Goal: Task Accomplishment & Management: Complete application form

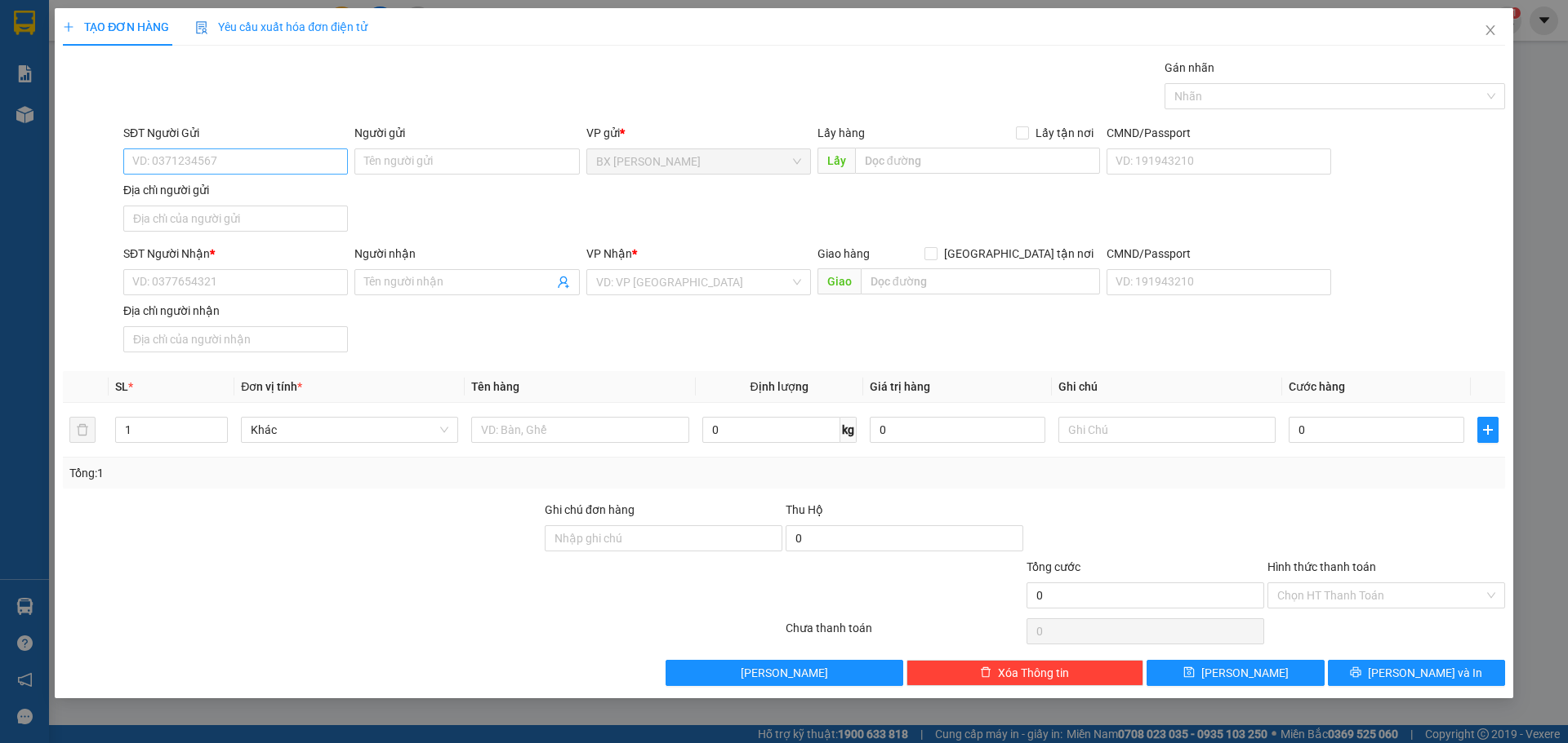
click at [297, 153] on input "SĐT Người Gửi" at bounding box center [236, 161] width 224 height 26
type input "0377206009"
click at [300, 194] on div "0377206009 - CHÚ HÙNG" at bounding box center [236, 194] width 205 height 18
type input "CHÚ HÙNG"
type input "0377206009"
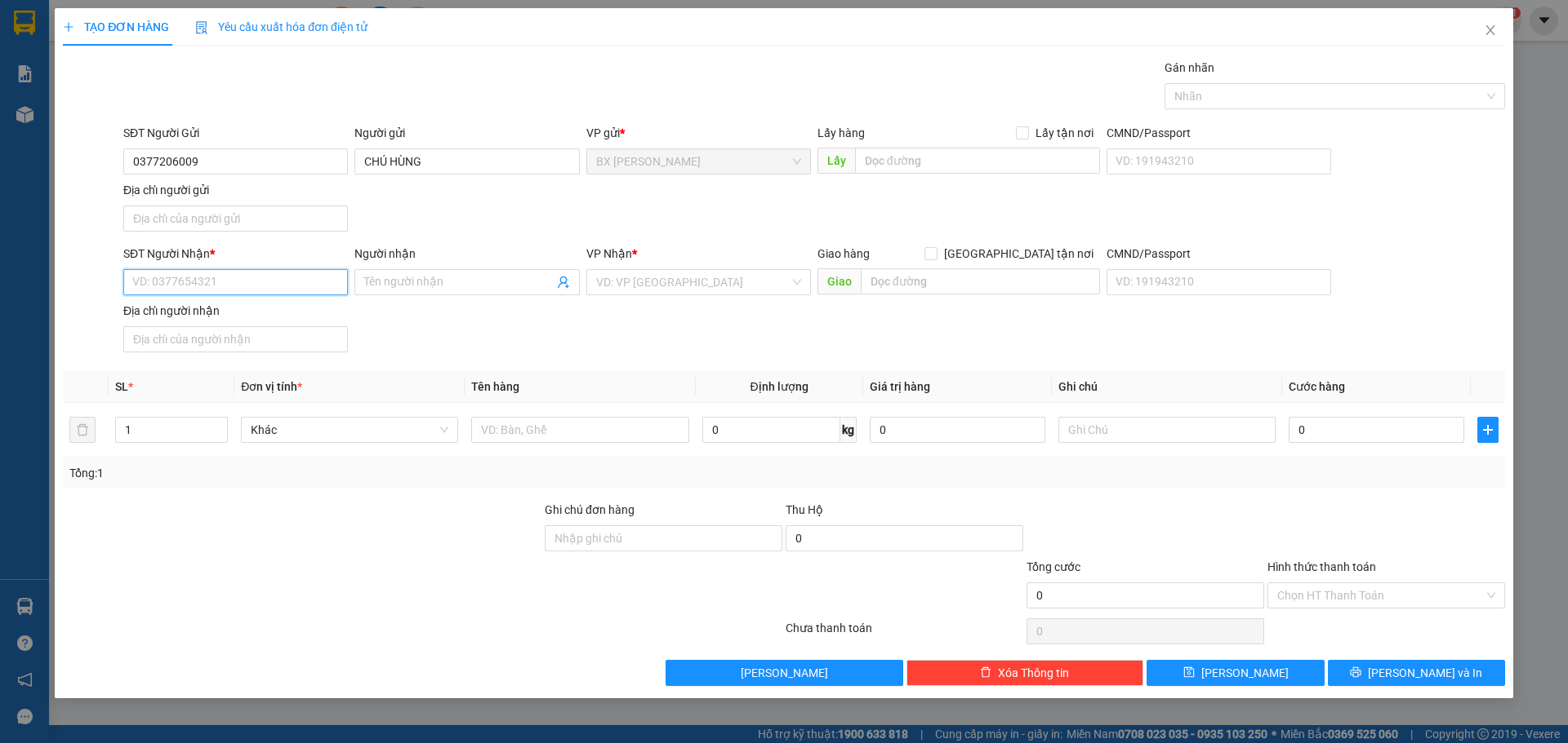
click at [266, 281] on input "SĐT Người Nhận *" at bounding box center [236, 282] width 224 height 26
click at [237, 341] on div "0934222244 - [PERSON_NAME]" at bounding box center [236, 341] width 205 height 18
type input "0934222244"
type input "[PERSON_NAME]"
click at [174, 435] on input "1" at bounding box center [171, 429] width 111 height 24
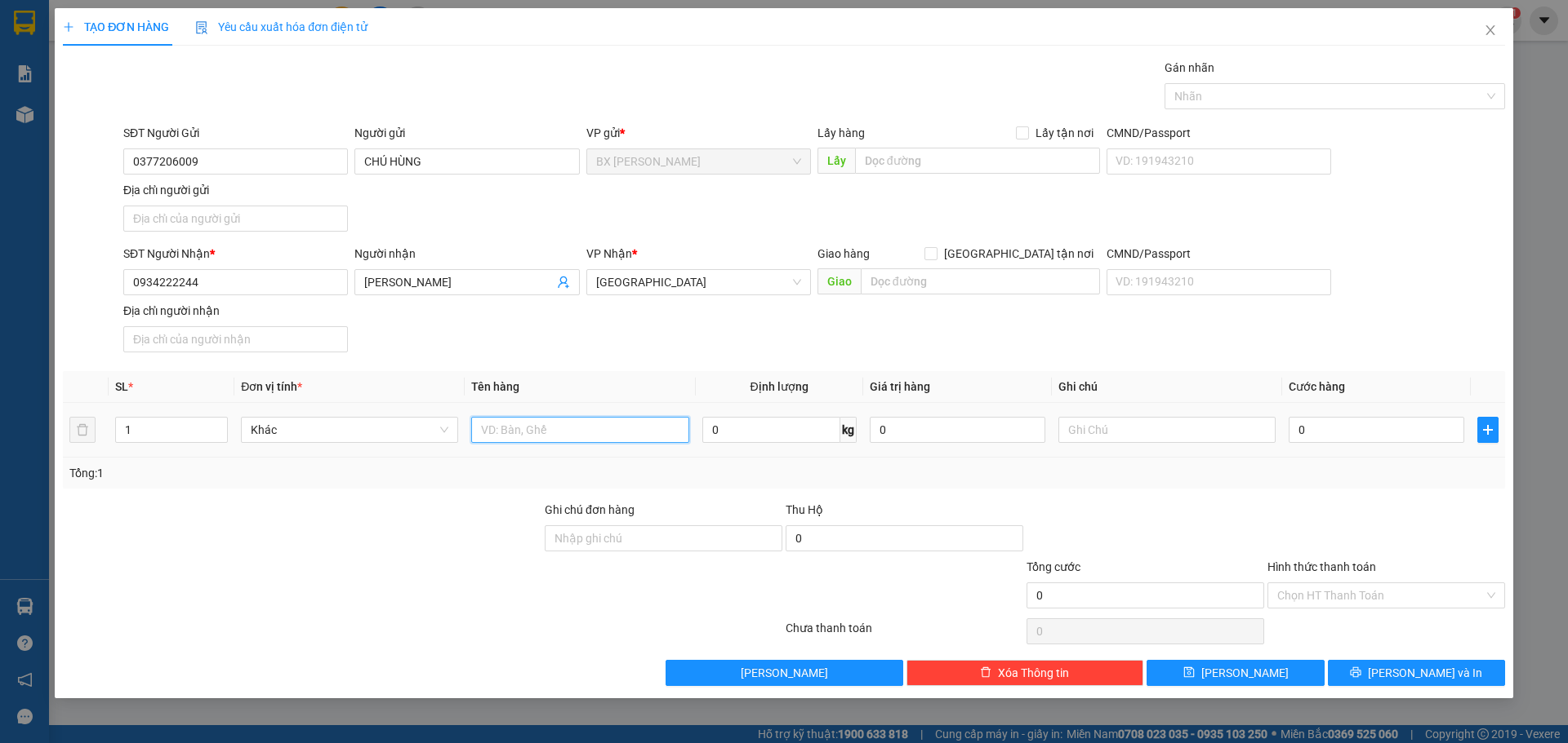
click at [529, 427] on input "text" at bounding box center [579, 430] width 218 height 26
type input "HỘP"
click at [1436, 675] on span "[PERSON_NAME] và In" at bounding box center [1425, 673] width 114 height 18
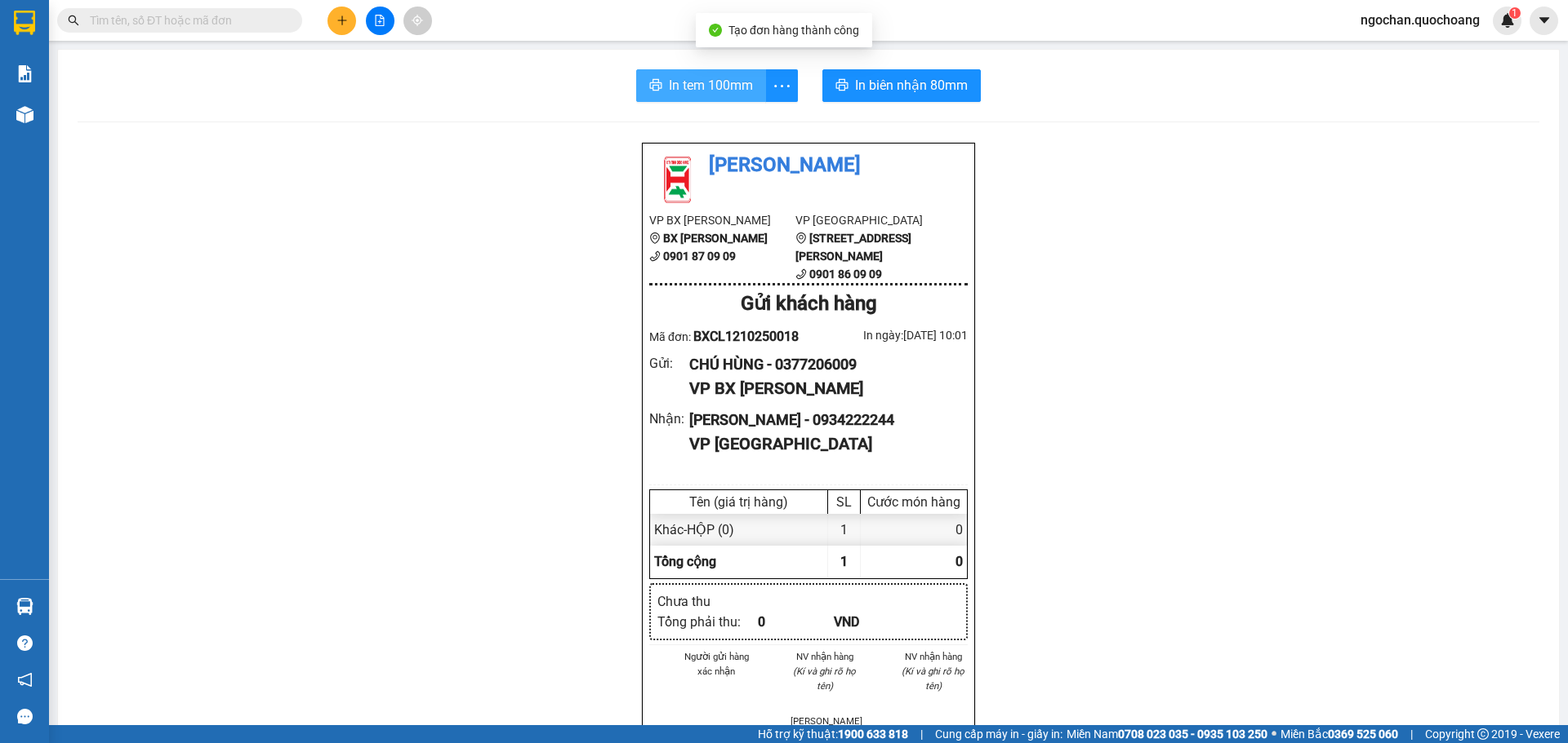
click at [740, 86] on span "In tem 100mm" at bounding box center [711, 85] width 84 height 20
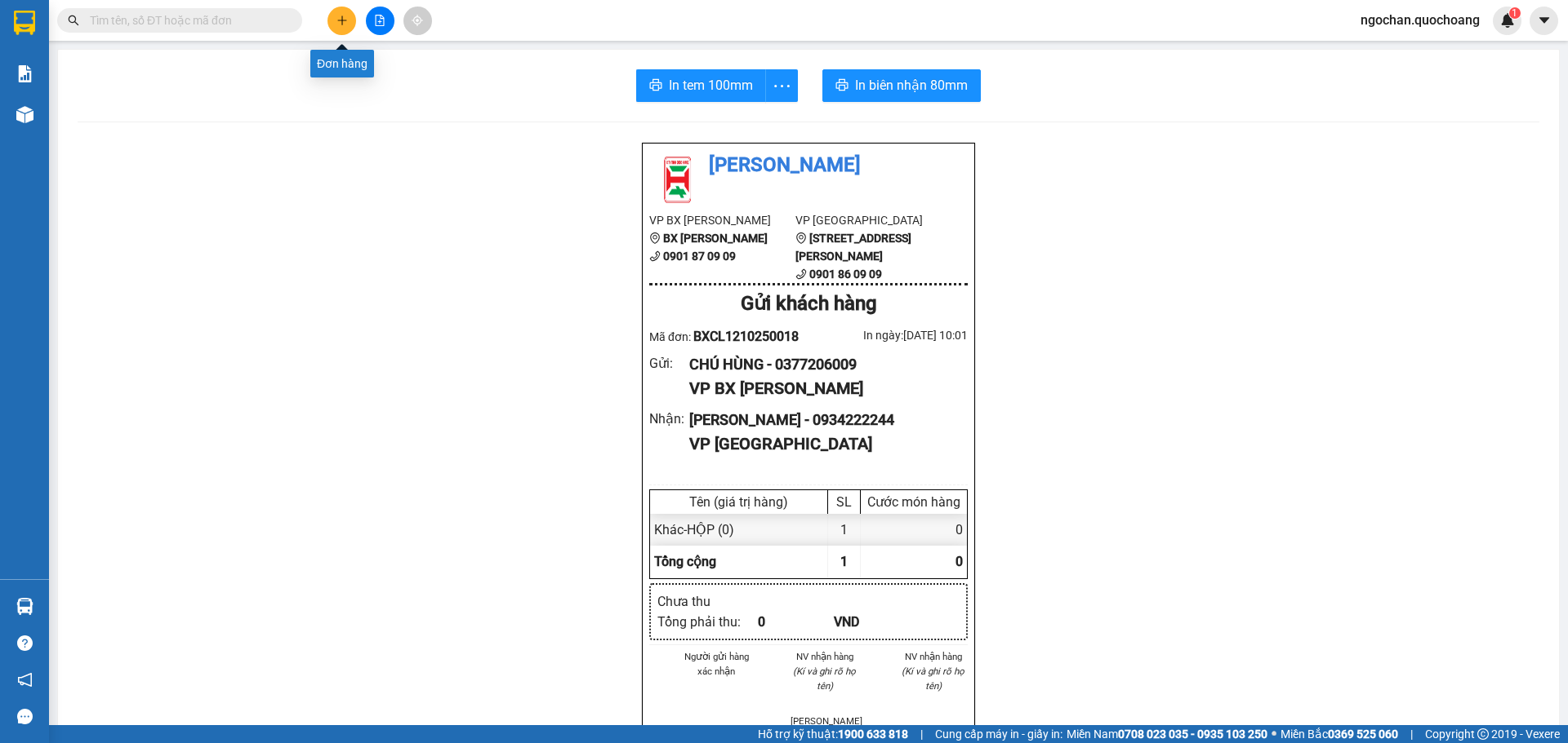
click at [336, 25] on icon "plus" at bounding box center [342, 20] width 12 height 12
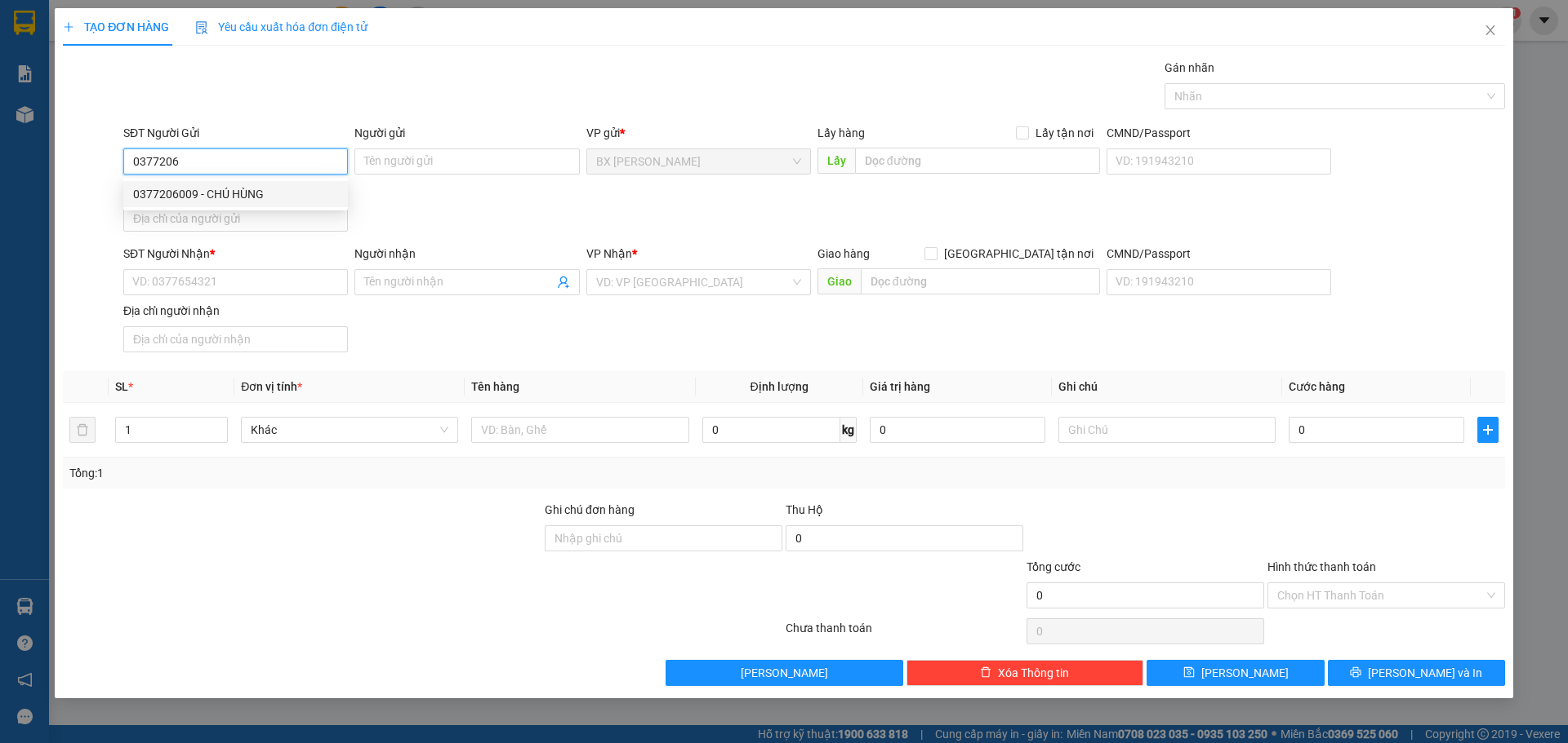
click at [281, 198] on div "0377206009 - CHÚ HÙNG" at bounding box center [236, 194] width 205 height 18
type input "0377206009"
type input "CHÚ HÙNG"
type input "0377206009"
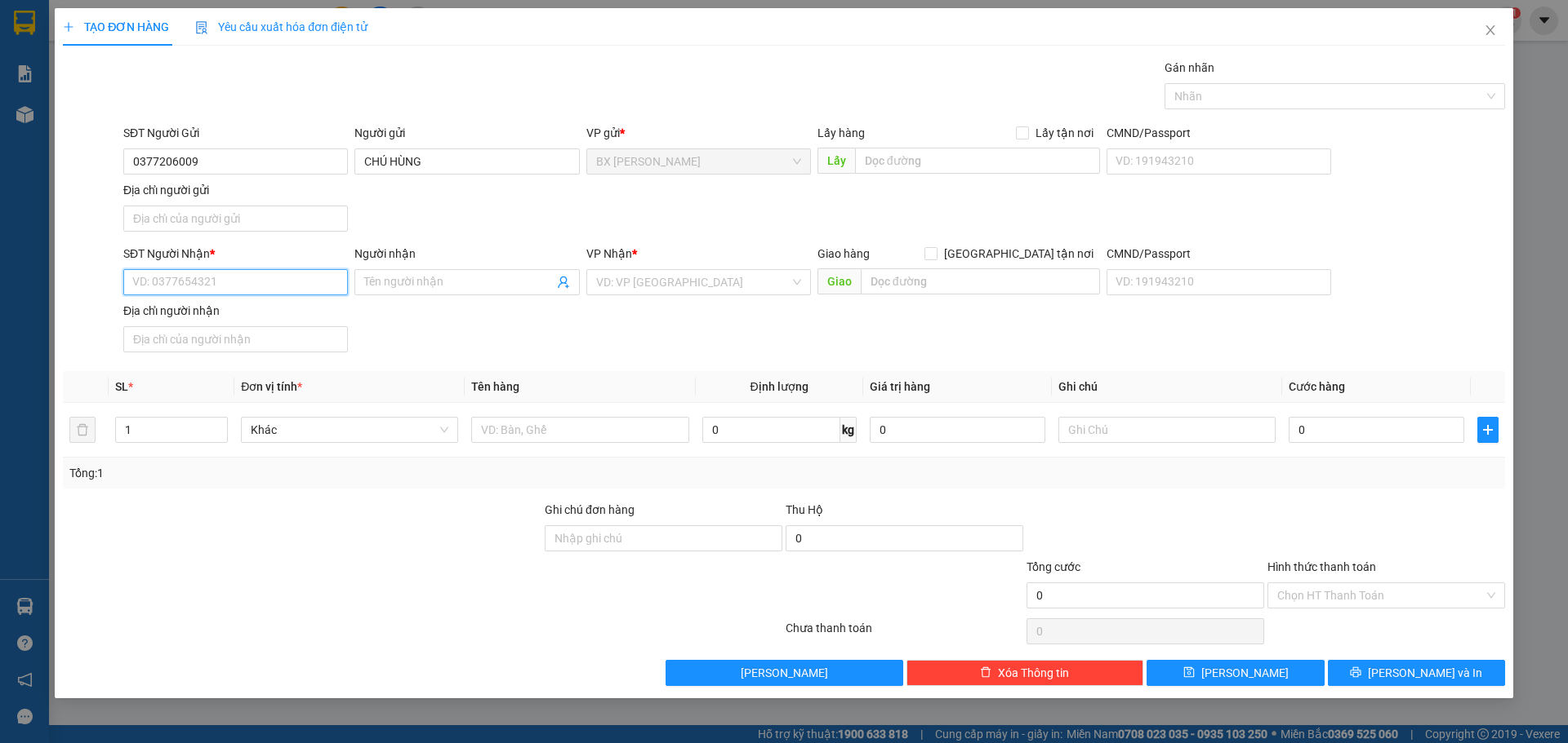
click at [270, 292] on input "SĐT Người Nhận *" at bounding box center [236, 282] width 224 height 26
type input "0397376278"
click at [185, 338] on input "Địa chỉ người nhận" at bounding box center [236, 339] width 224 height 26
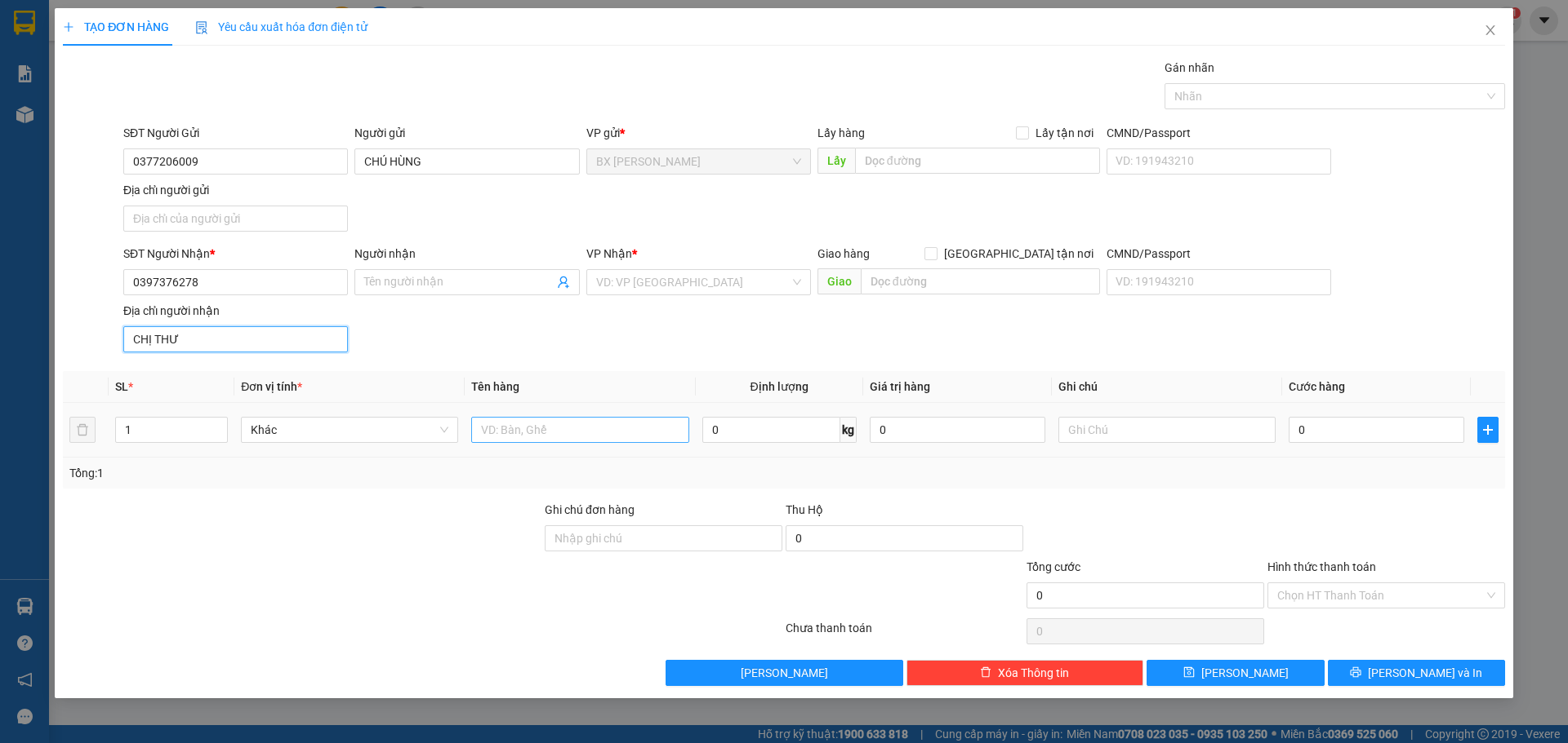
type input "CHỊ THƯ"
click at [559, 434] on input "text" at bounding box center [579, 430] width 218 height 26
type input "THÙNG NHỎ"
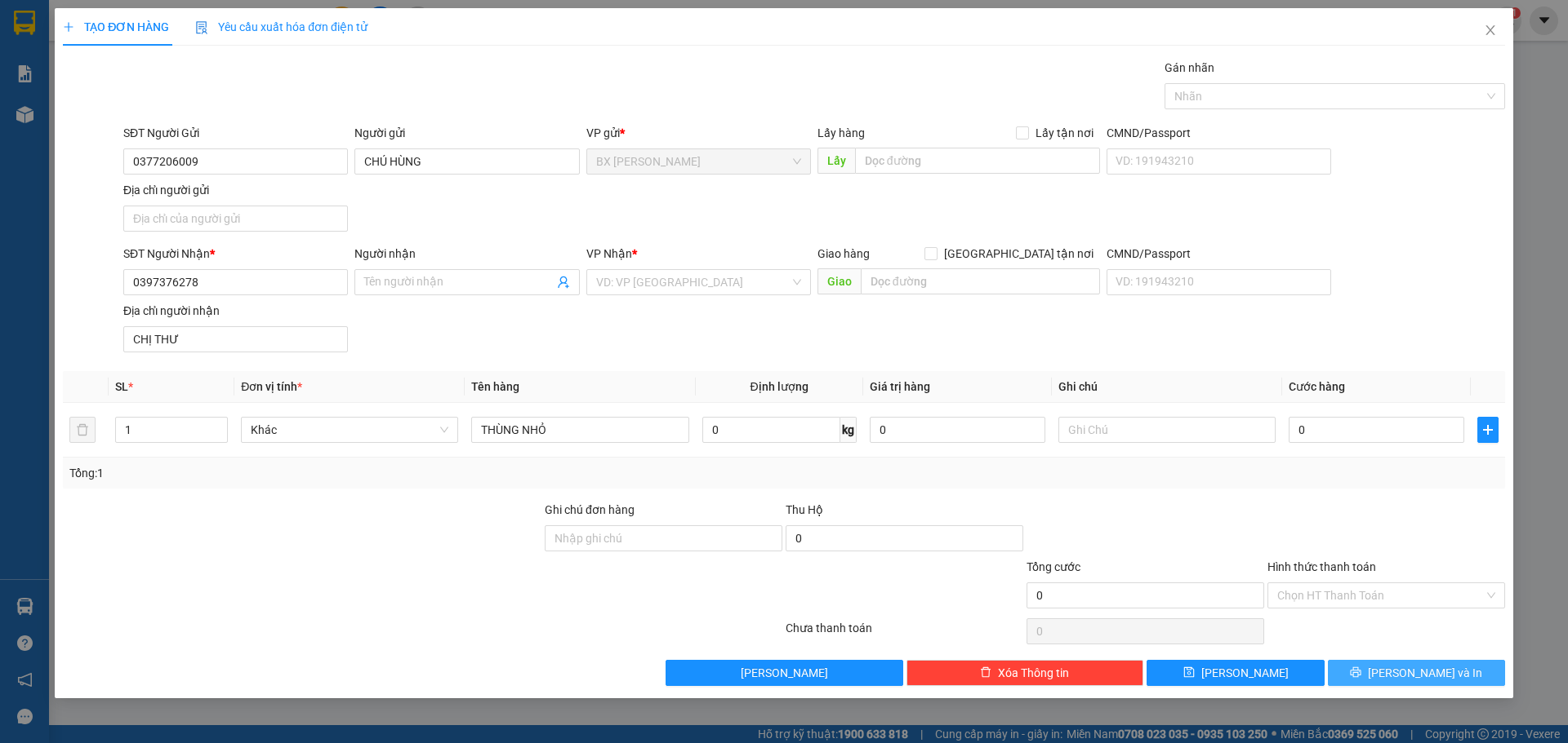
click at [1442, 674] on span "[PERSON_NAME] và In" at bounding box center [1425, 673] width 114 height 18
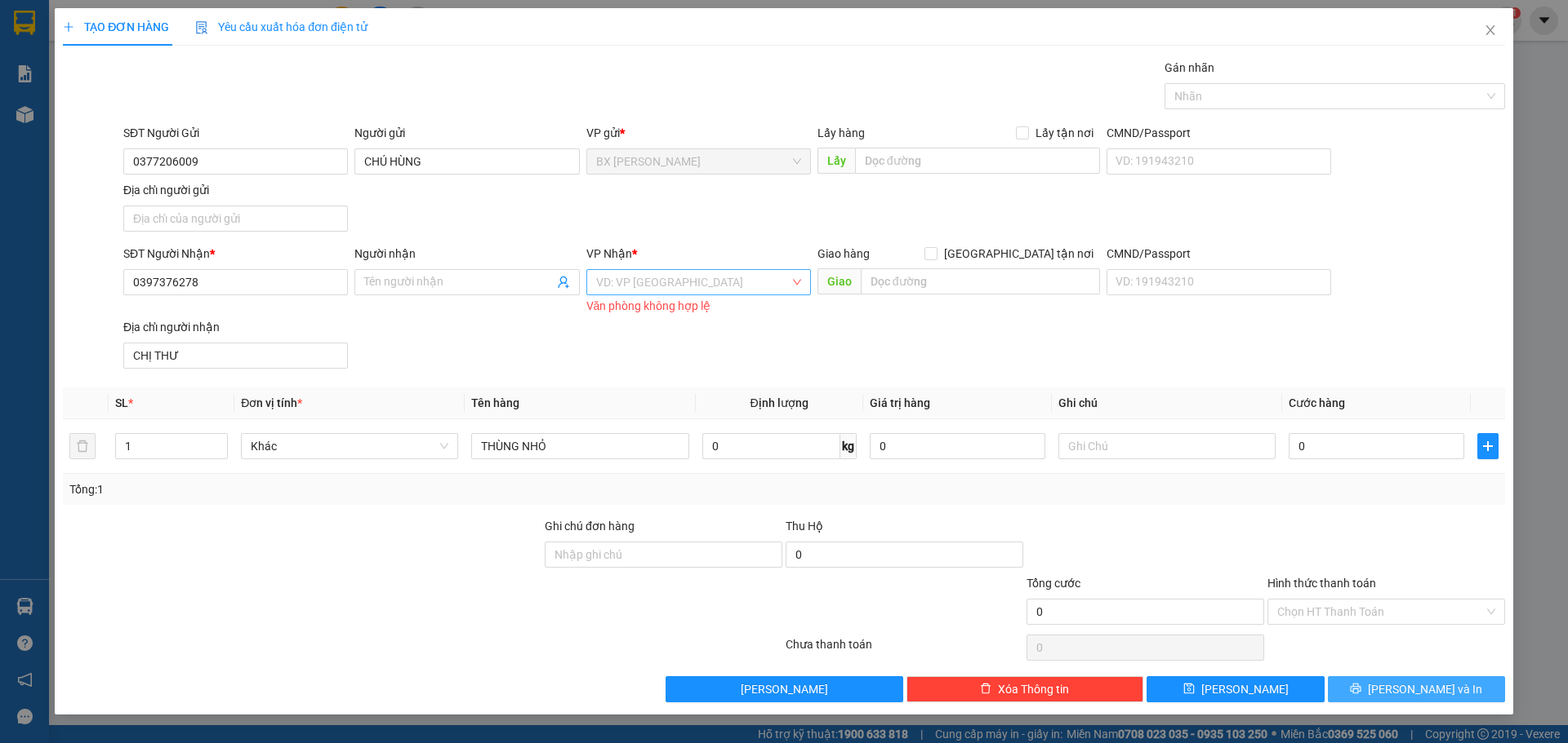
click at [801, 285] on div "VD: VP [GEOGRAPHIC_DATA]" at bounding box center [698, 282] width 224 height 26
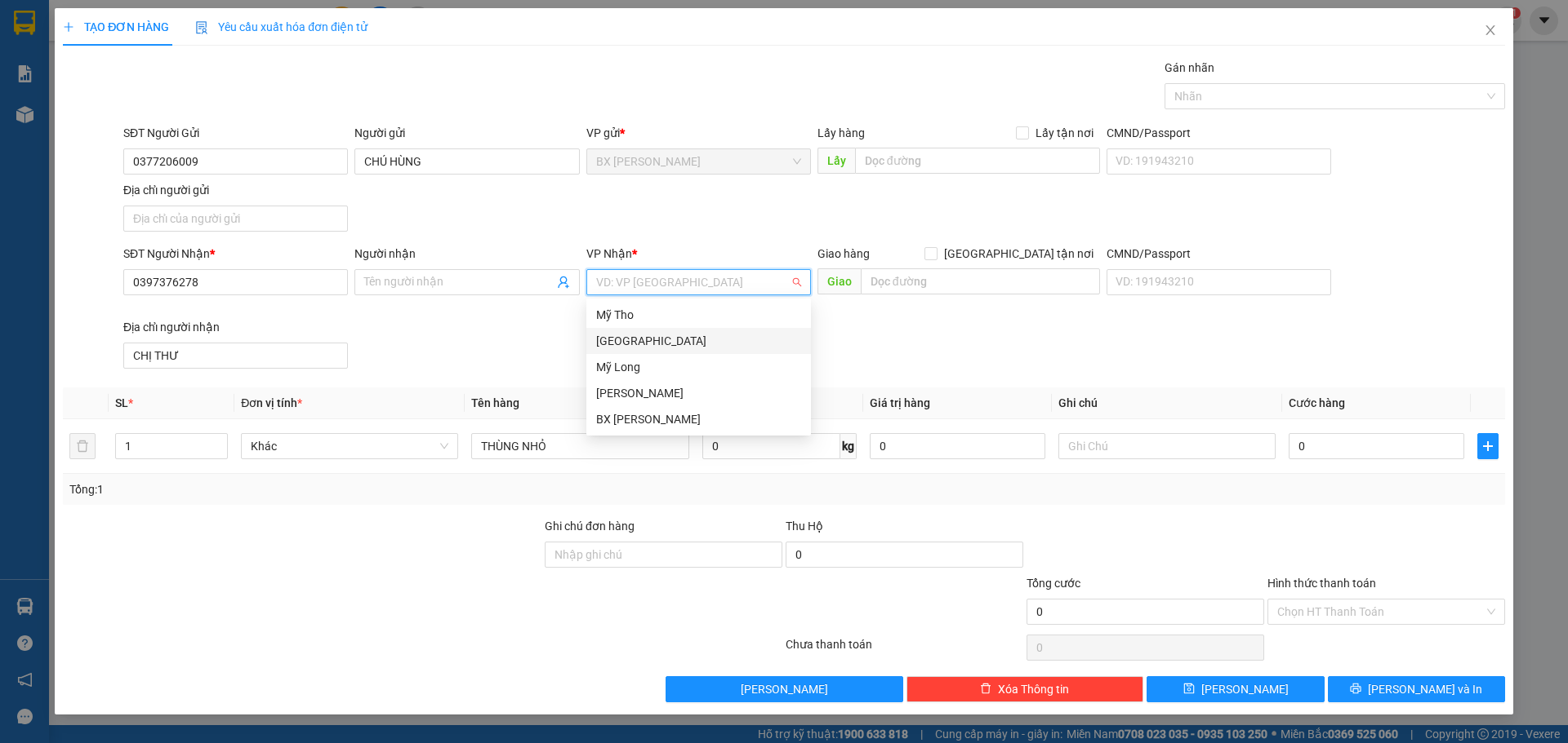
click at [705, 338] on div "[GEOGRAPHIC_DATA]" at bounding box center [699, 341] width 205 height 18
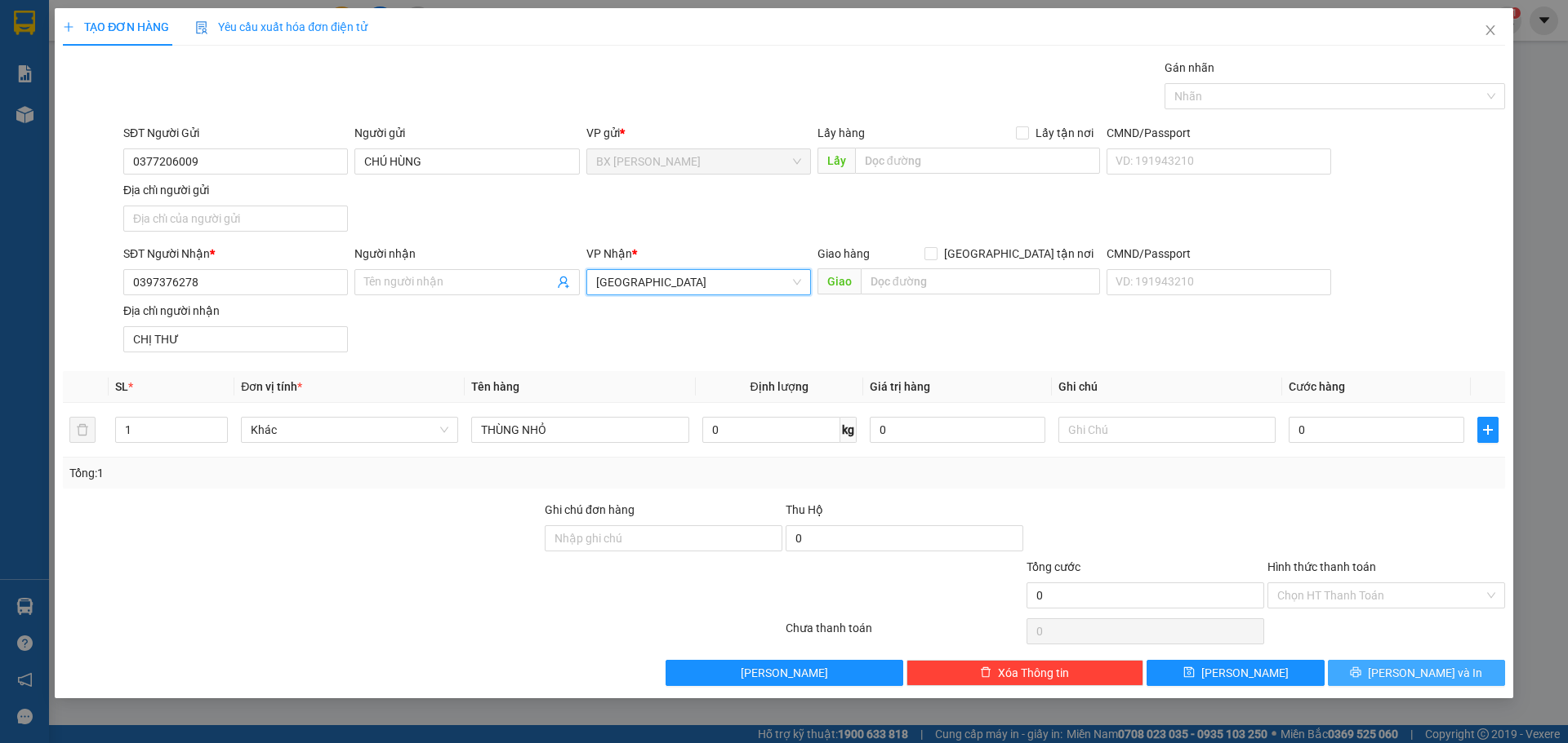
click at [1431, 670] on span "[PERSON_NAME] và In" at bounding box center [1425, 673] width 114 height 18
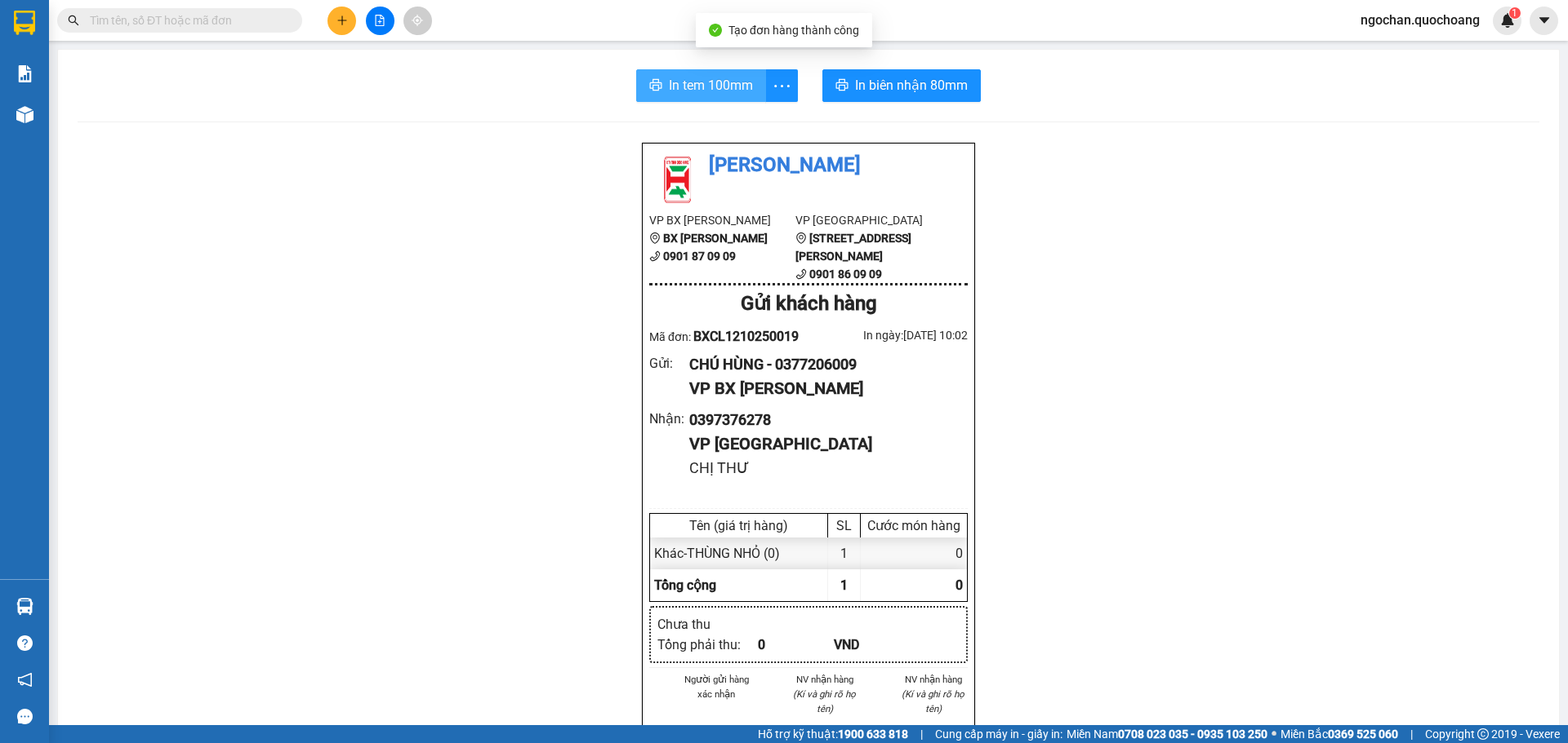
click at [712, 89] on span "In tem 100mm" at bounding box center [711, 85] width 84 height 20
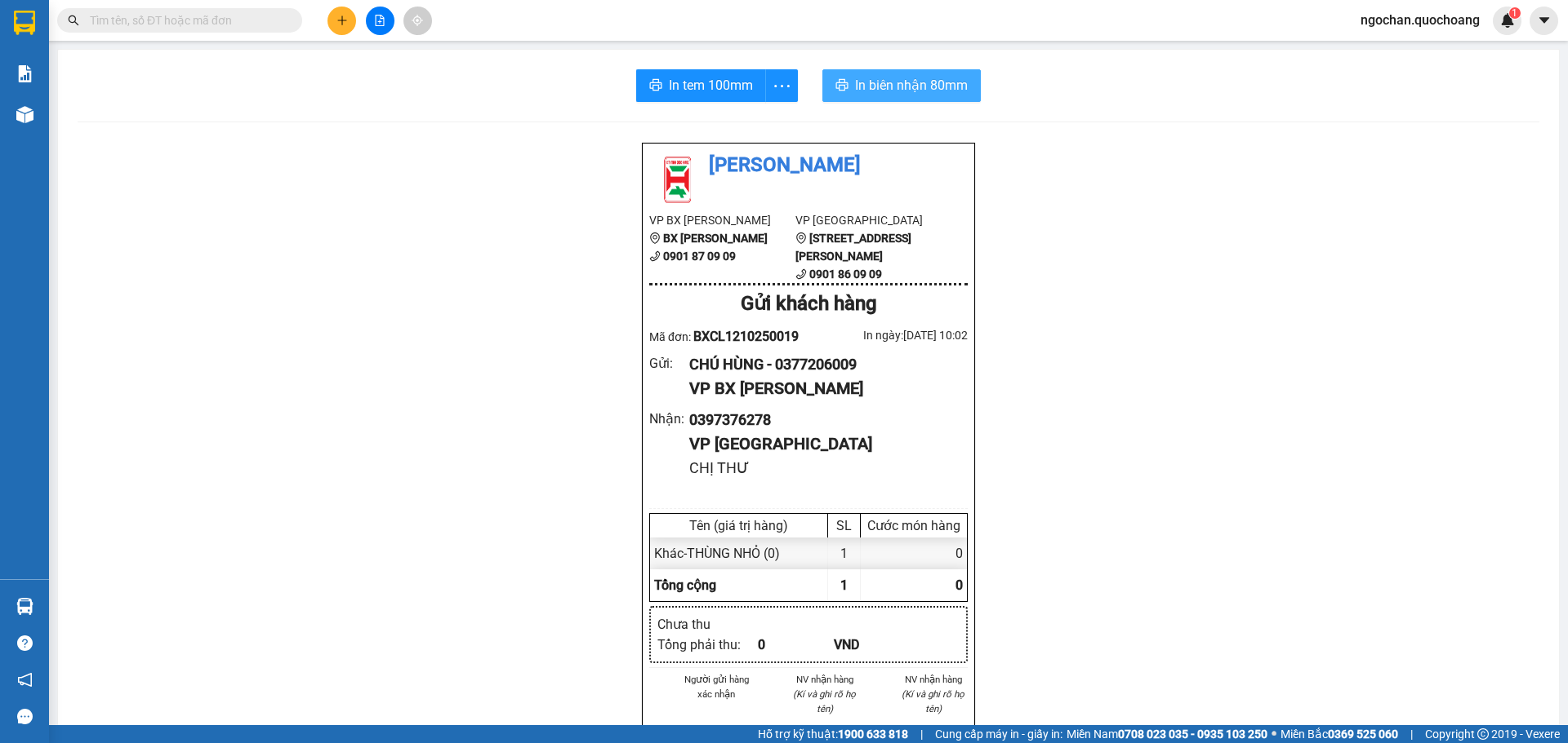
click at [889, 87] on span "In biên nhận 80mm" at bounding box center [911, 85] width 113 height 20
click at [712, 93] on span "In tem 100mm" at bounding box center [711, 85] width 84 height 20
